Goal: Transaction & Acquisition: Purchase product/service

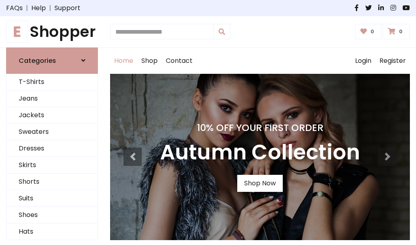
click at [208, 123] on h4 "10% Off Your First Order" at bounding box center [260, 127] width 200 height 11
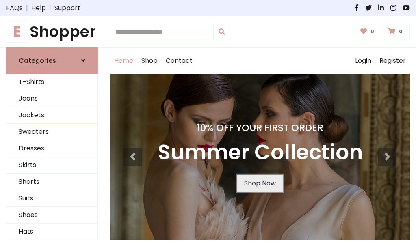
click at [259, 183] on link "Shop Now" at bounding box center [259, 183] width 45 height 17
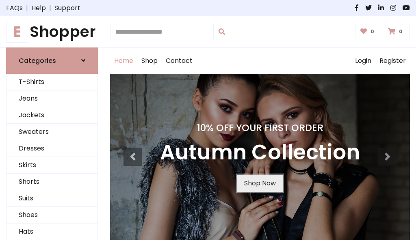
click at [259, 183] on link "Shop Now" at bounding box center [259, 183] width 45 height 17
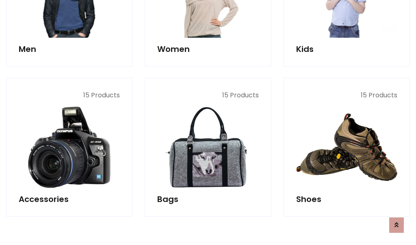
scroll to position [809, 0]
